Goal: Task Accomplishment & Management: Manage account settings

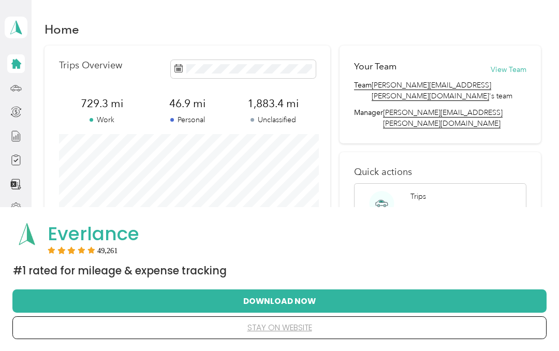
click at [557, 257] on div "Everlance 49,261 #1 Rated for Mileage & Expense Tracking Download Now stay on w…" at bounding box center [279, 279] width 559 height 144
click at [288, 329] on button "stay on website" at bounding box center [279, 328] width 501 height 22
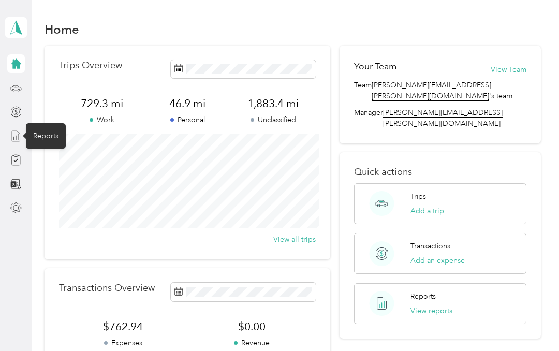
click at [21, 139] on icon at bounding box center [15, 135] width 11 height 11
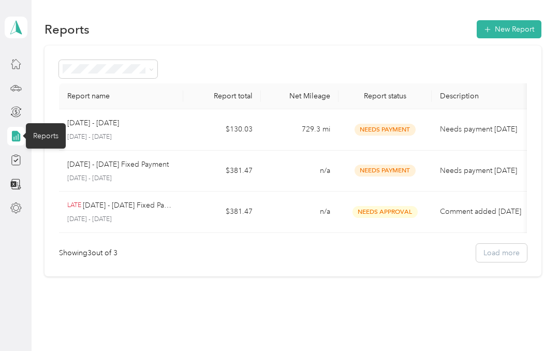
click at [78, 302] on div "Reports New Report Report name Report total Net Mileage Report status Descripti…" at bounding box center [293, 166] width 522 height 332
